Goal: Transaction & Acquisition: Purchase product/service

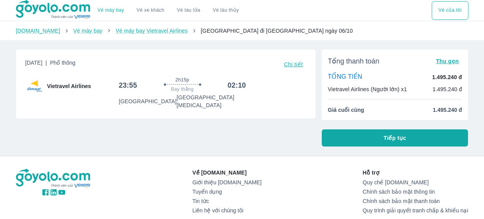
click at [441, 132] on button "Tiếp tục" at bounding box center [395, 138] width 147 height 17
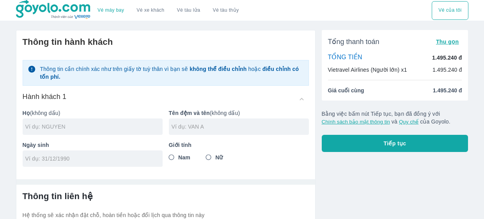
click at [108, 125] on input "text" at bounding box center [93, 127] width 137 height 8
type input "[PERSON_NAME]"
click at [245, 128] on input "text" at bounding box center [240, 127] width 137 height 8
type input "NGOC TRAM ANH"
click at [49, 162] on input "tel" at bounding box center [90, 159] width 130 height 8
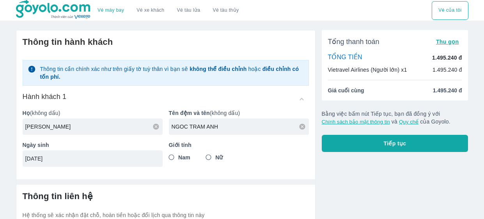
type input "[DATE]"
click at [213, 162] on input "Nữ" at bounding box center [209, 158] width 14 height 14
radio input "true"
click at [428, 151] on button "Tiếp tục" at bounding box center [395, 143] width 147 height 17
type input "[PERSON_NAME] TRAM ANH"
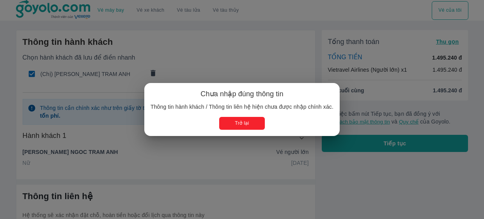
click at [250, 127] on button "Trở lại" at bounding box center [242, 123] width 46 height 13
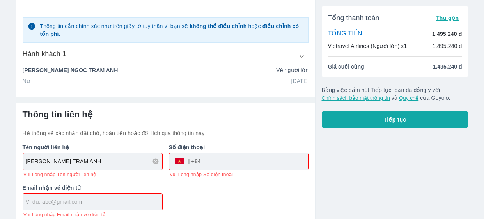
scroll to position [88, 0]
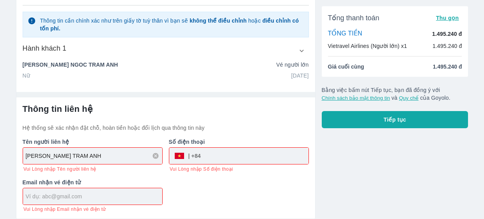
click at [243, 153] on input "tel" at bounding box center [255, 156] width 108 height 19
type input "767123104"
click at [129, 191] on div at bounding box center [92, 196] width 139 height 16
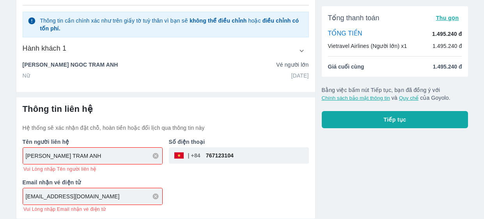
type input "[EMAIL_ADDRESS][DOMAIN_NAME]"
click at [385, 117] on span "Tiếp tục" at bounding box center [395, 120] width 23 height 8
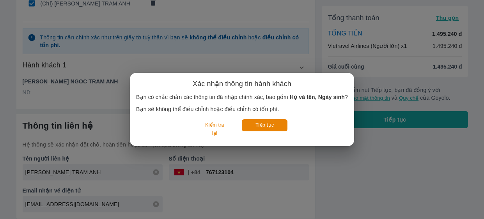
scroll to position [71, 0]
click at [279, 123] on button "Tiếp tục" at bounding box center [265, 125] width 46 height 12
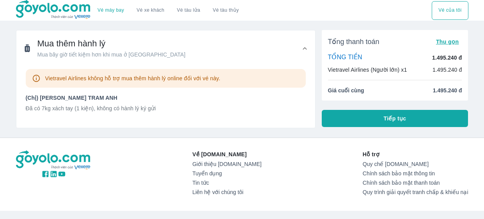
click at [382, 111] on button "Tiếp tục" at bounding box center [395, 118] width 147 height 17
